Goal: Task Accomplishment & Management: Complete application form

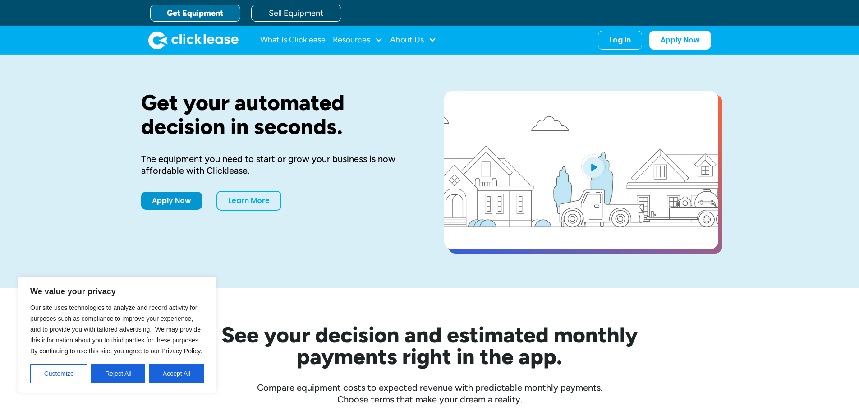
click at [170, 371] on button "Accept All" at bounding box center [176, 373] width 55 height 20
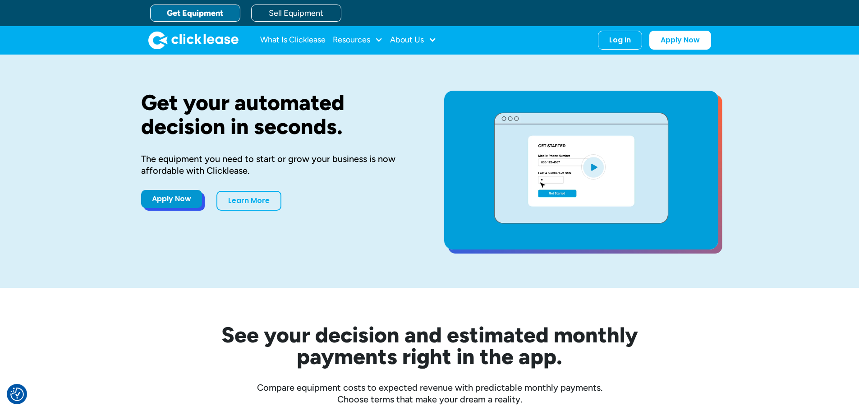
click at [168, 200] on link "Apply Now" at bounding box center [171, 199] width 61 height 18
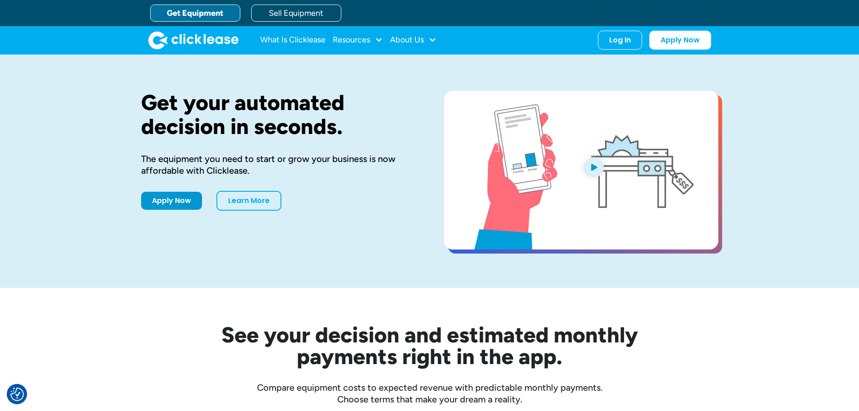
click at [193, 10] on link "Get Equipment" at bounding box center [195, 13] width 90 height 17
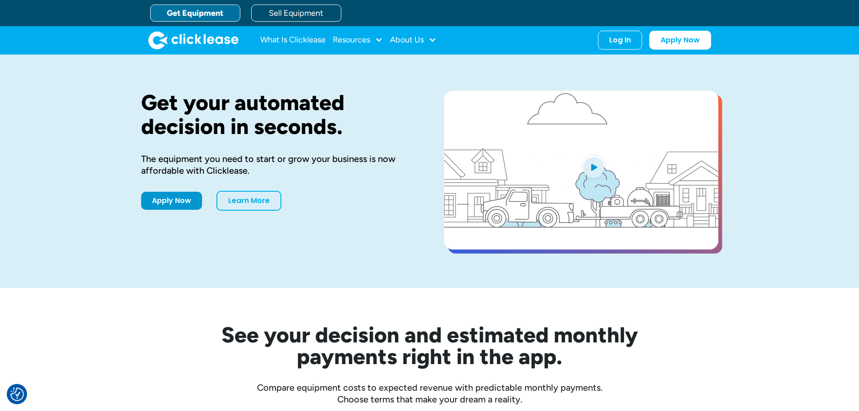
click at [192, 14] on link "Get Equipment" at bounding box center [195, 13] width 90 height 17
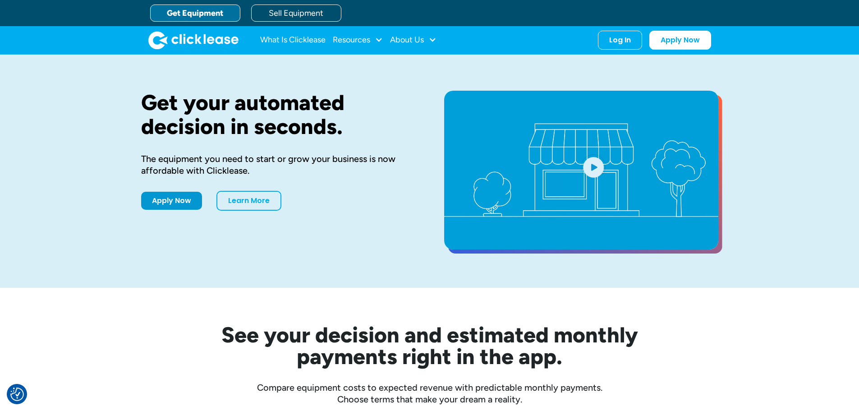
click at [192, 14] on link "Get Equipment" at bounding box center [195, 13] width 90 height 17
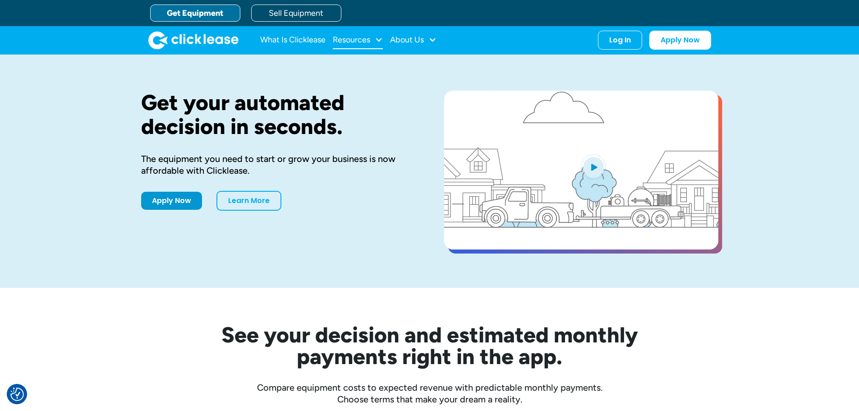
click at [380, 38] on div at bounding box center [379, 40] width 8 height 8
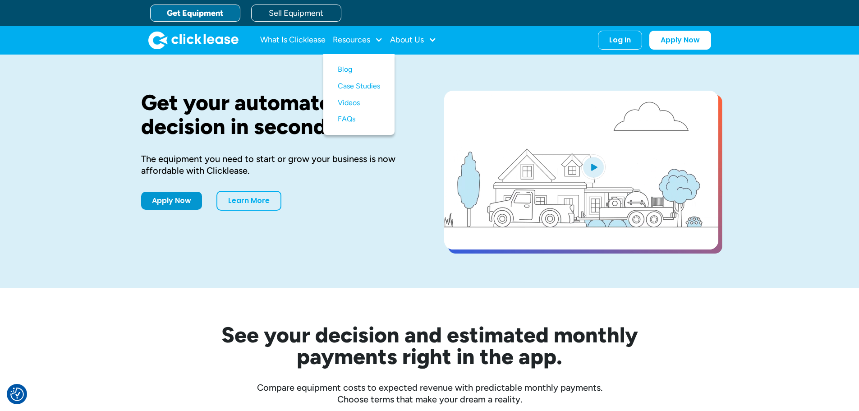
click at [592, 166] on img "open lightbox" at bounding box center [593, 166] width 24 height 25
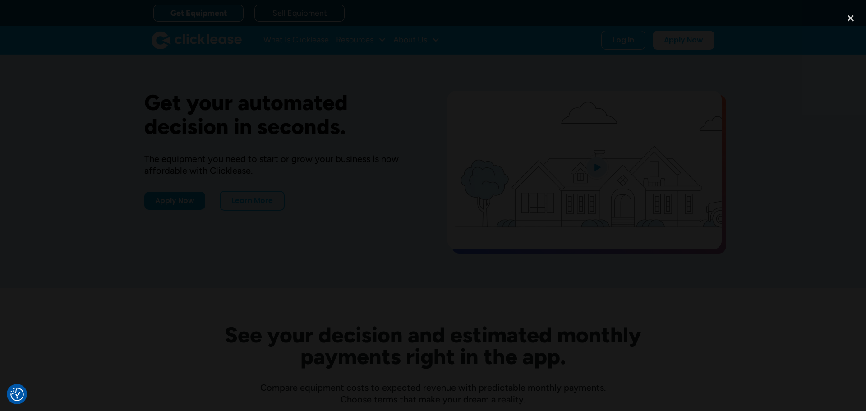
click at [645, 349] on div at bounding box center [433, 205] width 866 height 394
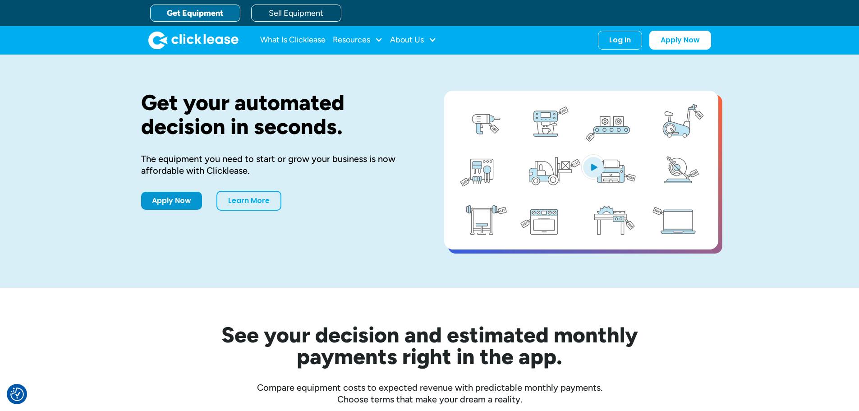
click at [591, 172] on img "open lightbox" at bounding box center [593, 166] width 24 height 25
